Goal: Task Accomplishment & Management: Complete application form

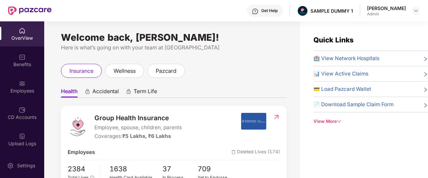
click at [258, 9] on img at bounding box center [255, 11] width 7 height 7
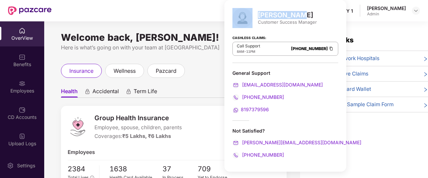
drag, startPoint x: 255, startPoint y: 12, endPoint x: 295, endPoint y: 13, distance: 39.9
click at [295, 13] on div "[PERSON_NAME] Customer Success Manager" at bounding box center [285, 18] width 106 height 20
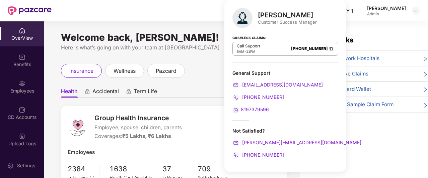
click at [287, 26] on div "[PERSON_NAME] Customer Success Manager" at bounding box center [285, 18] width 106 height 20
drag, startPoint x: 258, startPoint y: 14, endPoint x: 303, endPoint y: 12, distance: 45.2
click at [303, 12] on div "[PERSON_NAME]" at bounding box center [287, 15] width 59 height 8
click at [301, 18] on div "[PERSON_NAME]" at bounding box center [287, 15] width 59 height 8
drag, startPoint x: 268, startPoint y: 46, endPoint x: 314, endPoint y: 50, distance: 46.3
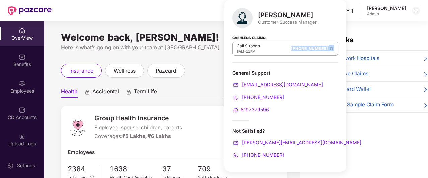
click at [314, 50] on div "Call Support 8AM - 11PM [PHONE_NUMBER]" at bounding box center [285, 49] width 106 height 14
click at [206, 47] on div "Here is what’s going on with your team at [GEOGRAPHIC_DATA]" at bounding box center [174, 48] width 226 height 8
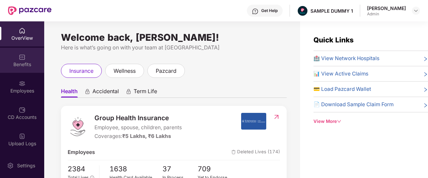
click at [24, 61] on div "Benefits" at bounding box center [22, 60] width 44 height 25
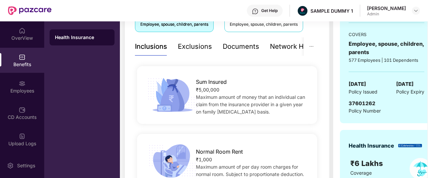
scroll to position [132, 0]
click at [282, 46] on div "Network Hospitals" at bounding box center [276, 46] width 59 height 10
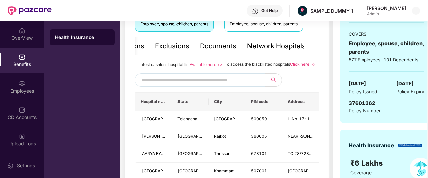
click at [230, 85] on input "text" at bounding box center [199, 80] width 114 height 10
type input "*"
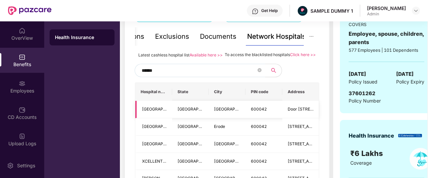
scroll to position [112, 0]
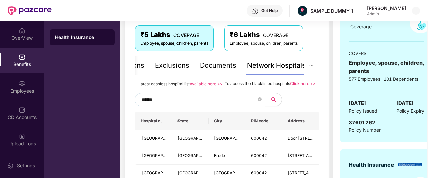
type input "******"
click at [137, 66] on div "Inclusions" at bounding box center [151, 66] width 32 height 10
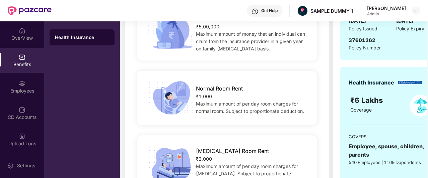
scroll to position [196, 0]
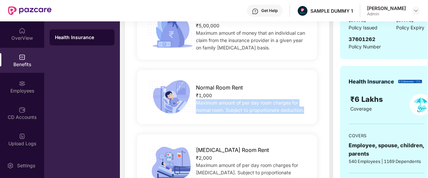
drag, startPoint x: 195, startPoint y: 104, endPoint x: 329, endPoint y: 121, distance: 135.3
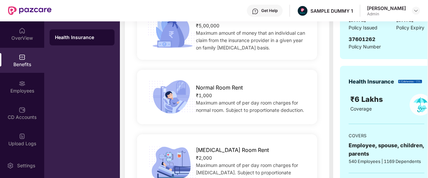
click at [276, 130] on div "[MEDICAL_DATA] Room Rent ₹2,000 Maximum amount of per day room charges for [MED…" at bounding box center [227, 164] width 184 height 68
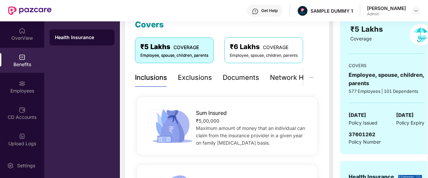
scroll to position [101, 0]
click at [189, 75] on div "Exclusions" at bounding box center [195, 77] width 34 height 10
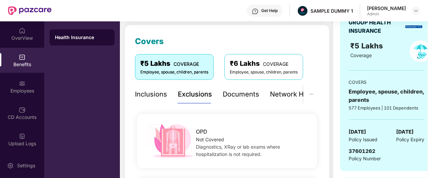
scroll to position [84, 0]
click at [234, 94] on div "Documents" at bounding box center [241, 94] width 36 height 10
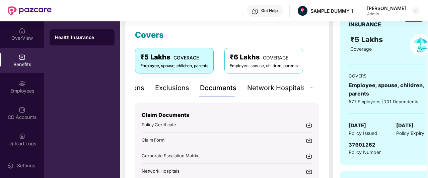
scroll to position [91, 0]
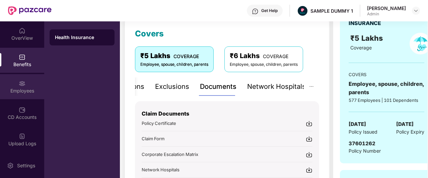
click at [19, 85] on img at bounding box center [22, 83] width 7 height 7
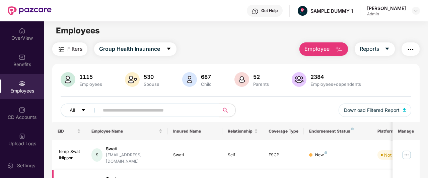
scroll to position [0, 0]
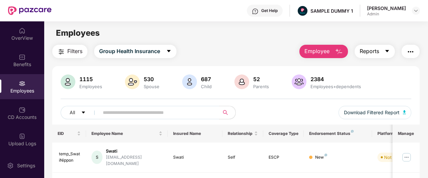
click at [392, 53] on button "Reports" at bounding box center [375, 51] width 40 height 13
click at [294, 33] on div "Employees" at bounding box center [235, 33] width 383 height 13
click at [319, 50] on span "Employee" at bounding box center [316, 51] width 25 height 8
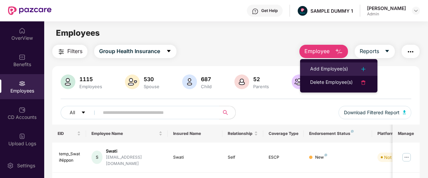
click at [320, 69] on div "Add Employee(s)" at bounding box center [329, 69] width 38 height 8
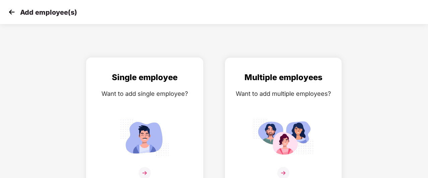
scroll to position [11, 0]
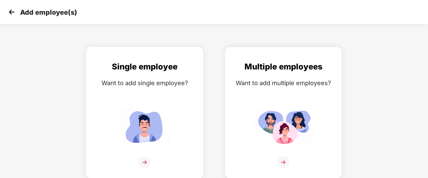
click at [147, 93] on div "Single employee Want to add single employee?" at bounding box center [144, 119] width 103 height 117
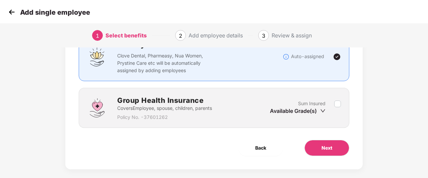
scroll to position [68, 0]
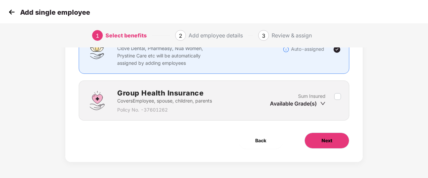
click at [320, 146] on button "Next" at bounding box center [326, 141] width 45 height 16
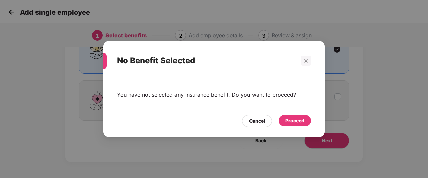
click at [293, 121] on div "Proceed" at bounding box center [294, 120] width 19 height 7
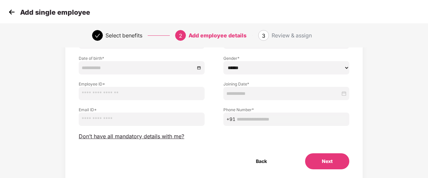
scroll to position [70, 0]
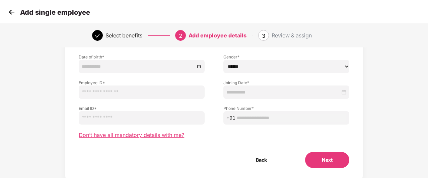
click at [169, 136] on span "Don’t have all mandatory details with me?" at bounding box center [131, 135] width 105 height 7
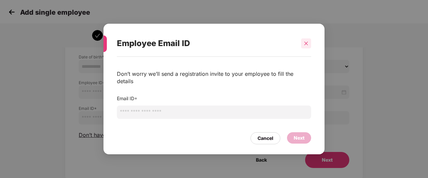
click at [307, 49] on div at bounding box center [306, 43] width 10 height 10
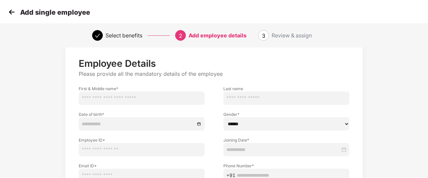
scroll to position [0, 0]
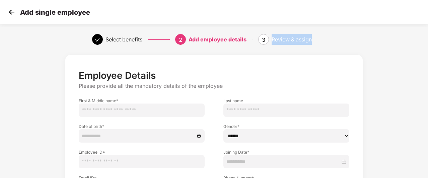
drag, startPoint x: 271, startPoint y: 40, endPoint x: 316, endPoint y: 42, distance: 44.9
click at [316, 42] on div "3 Review & assign" at bounding box center [297, 39] width 78 height 11
click at [316, 42] on div "Review & assign" at bounding box center [304, 39] width 64 height 11
click at [13, 14] on img at bounding box center [12, 12] width 10 height 10
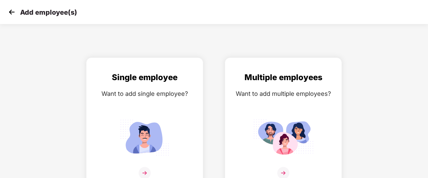
click at [13, 14] on img at bounding box center [12, 12] width 10 height 10
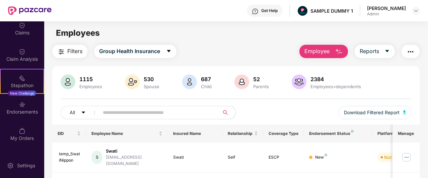
scroll to position [138, 0]
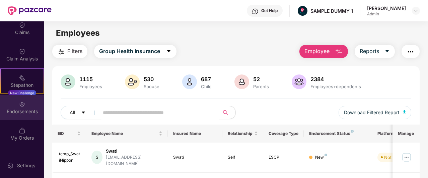
click at [20, 108] on div "Endorsements" at bounding box center [22, 111] width 44 height 7
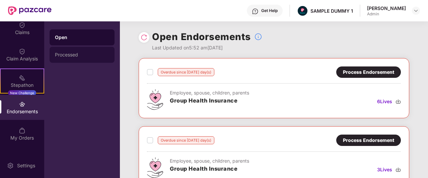
click at [80, 54] on div "Processed" at bounding box center [82, 54] width 54 height 5
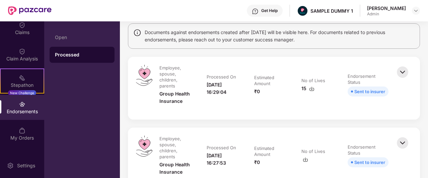
scroll to position [52, 0]
click at [407, 71] on img at bounding box center [402, 72] width 15 height 15
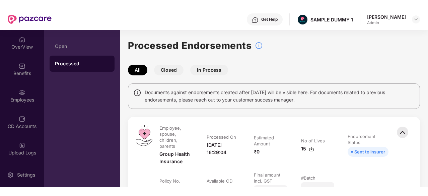
scroll to position [0, 0]
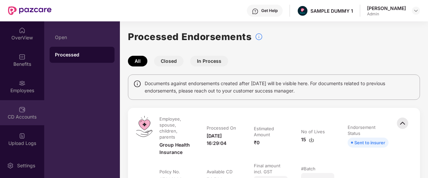
click at [19, 107] on img at bounding box center [22, 109] width 7 height 7
